Goal: Task Accomplishment & Management: Manage account settings

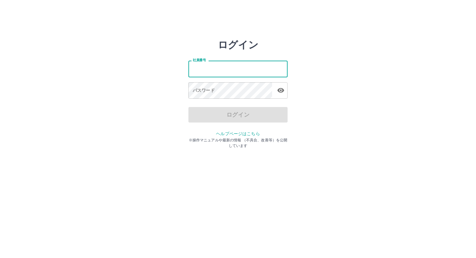
click at [369, 68] on div "ログイン 社員番号 社員番号 パスワード パスワード ログイン ヘルプページはこちら ※操作マニュアルや最新の情報 （不具合、改善等）を公開しています" at bounding box center [238, 88] width 372 height 99
click at [194, 66] on input "社員番号" at bounding box center [237, 69] width 99 height 16
type input "*******"
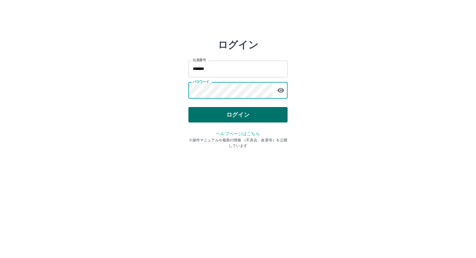
click at [226, 109] on button "ログイン" at bounding box center [237, 114] width 99 height 15
